Goal: Transaction & Acquisition: Purchase product/service

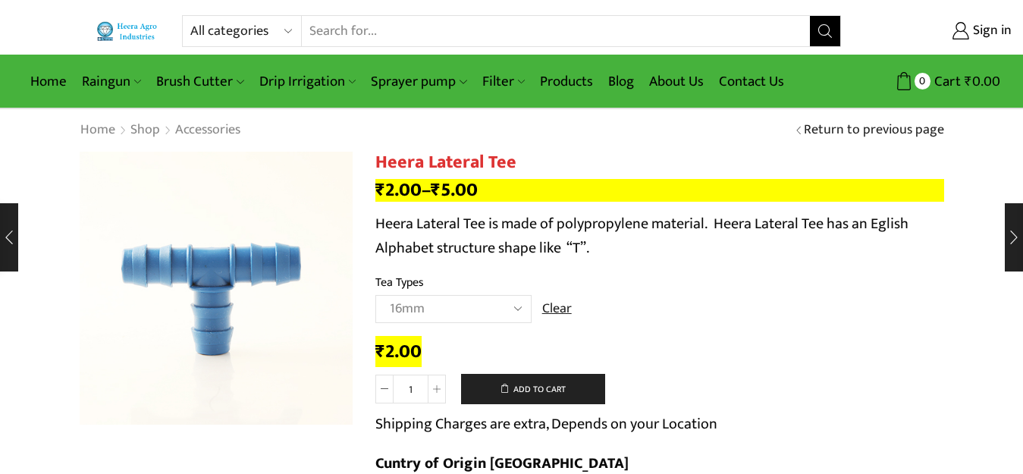
select select "16mm"
click at [243, 32] on select "All categories Accessories Air Release Valve Brush Cutter Domestic Use Drip Irr…" at bounding box center [245, 31] width 111 height 30
select select "drip-irrigation"
click at [190, 16] on select "All categories Accessories Air Release Valve Brush Cutter Domestic Use Drip Irr…" at bounding box center [245, 31] width 111 height 30
click at [815, 28] on button "Search" at bounding box center [825, 31] width 30 height 30
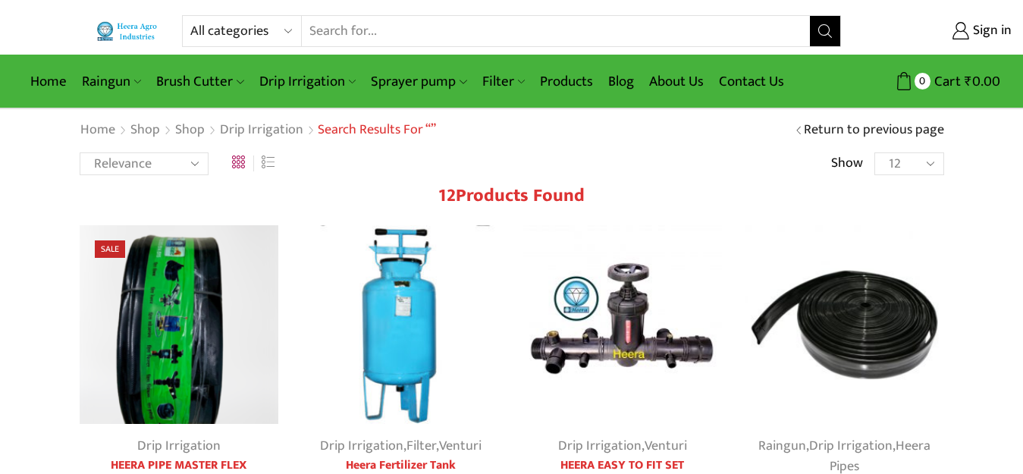
click at [865, 347] on img at bounding box center [844, 324] width 199 height 199
